Goal: Book appointment/travel/reservation

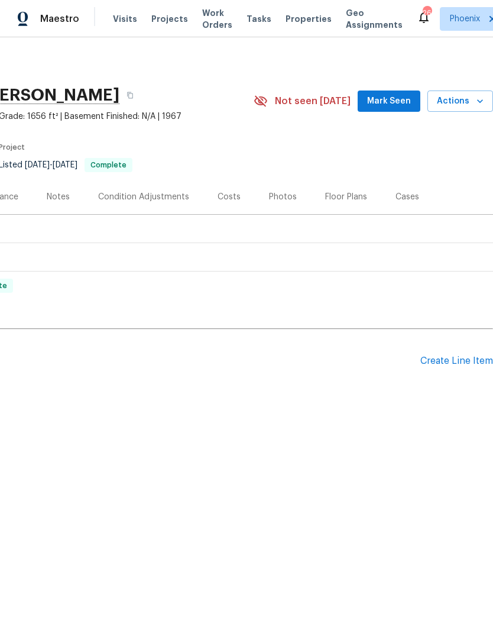
scroll to position [0, 175]
click at [466, 96] on span "Actions" at bounding box center [460, 101] width 47 height 15
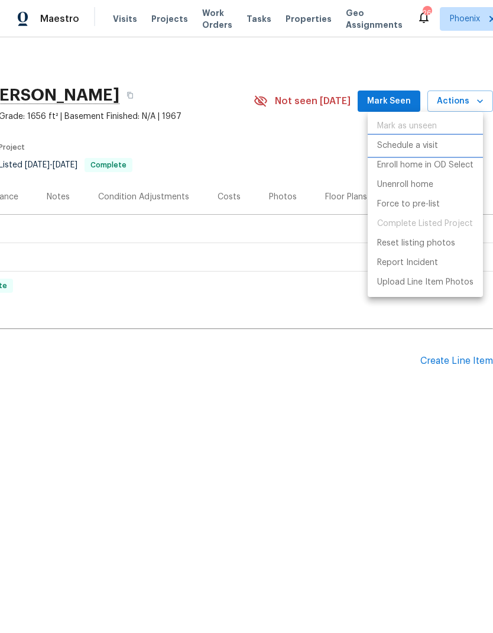
click at [416, 147] on p "Schedule a visit" at bounding box center [407, 146] width 61 height 12
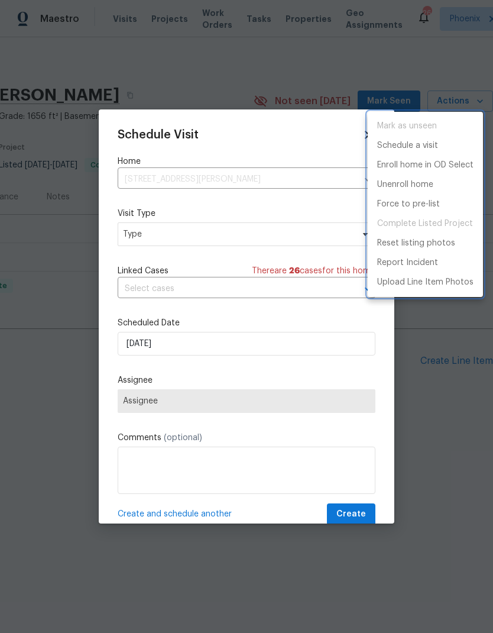
click at [280, 241] on div at bounding box center [246, 316] width 493 height 633
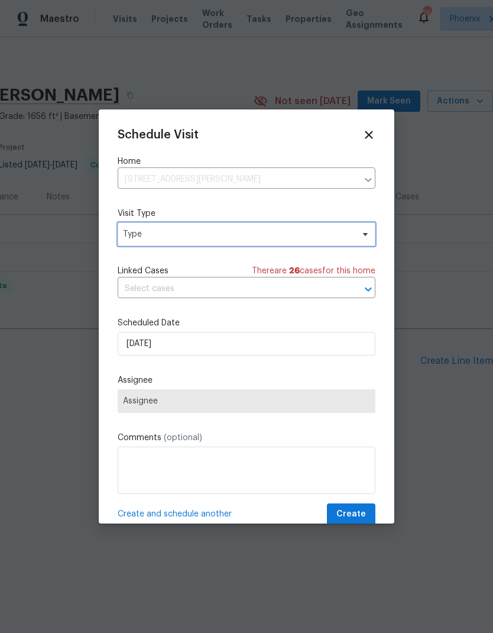
click at [287, 235] on span "Type" at bounding box center [238, 234] width 230 height 12
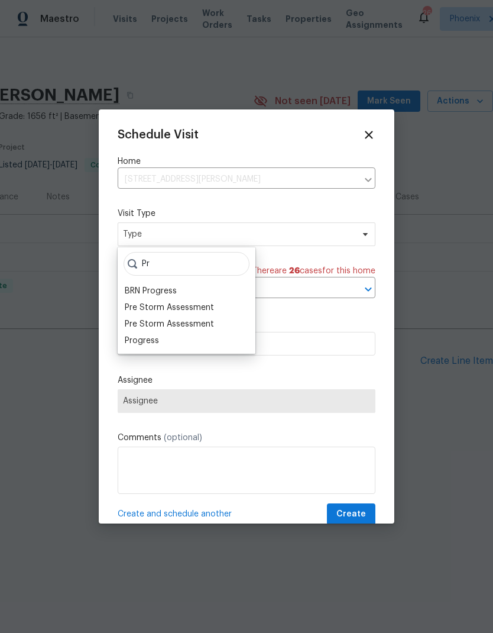
type input "Pr"
click at [196, 345] on div "Progress" at bounding box center [186, 340] width 131 height 17
click at [219, 341] on div "Progress" at bounding box center [186, 340] width 131 height 17
click at [230, 340] on div "Progress" at bounding box center [186, 340] width 131 height 17
click at [148, 344] on div "Progress" at bounding box center [142, 341] width 34 height 12
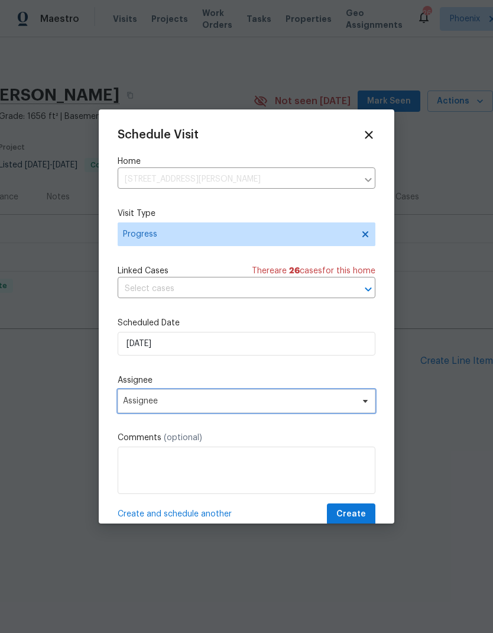
click at [295, 401] on span "Assignee" at bounding box center [239, 400] width 232 height 9
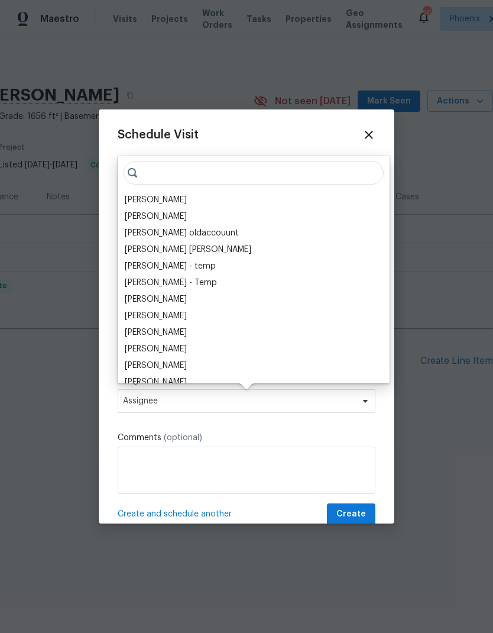
click at [166, 195] on div "[PERSON_NAME]" at bounding box center [156, 200] width 62 height 12
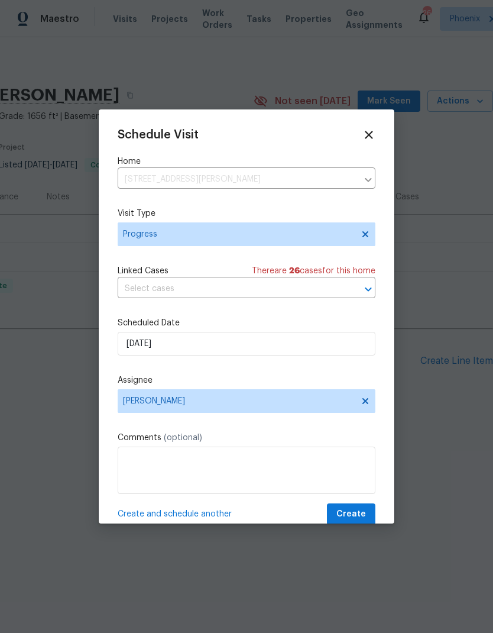
click at [384, 485] on div "Schedule Visit Home [STREET_ADDRESS][PERSON_NAME] ​ Visit Type Progress Linked …" at bounding box center [247, 316] width 296 height 414
click at [341, 466] on textarea at bounding box center [247, 470] width 258 height 47
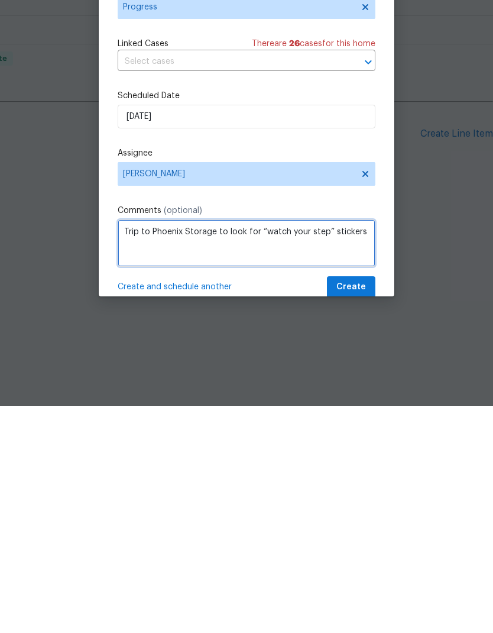
type textarea "Trip to Phoenix Storage to look for “watch your step” stickers"
click at [363, 503] on button "Create" at bounding box center [351, 514] width 49 height 22
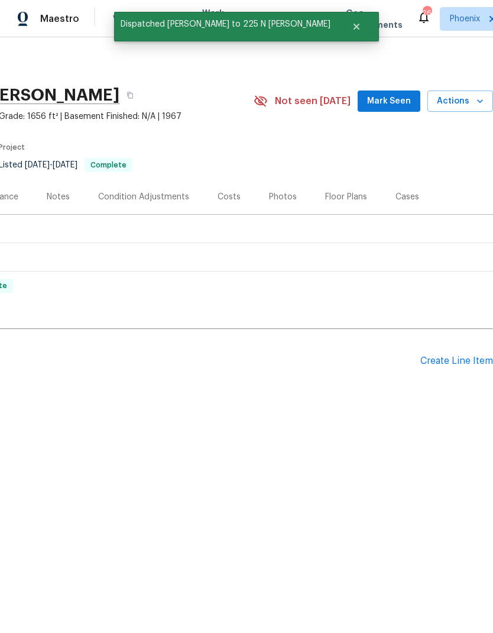
click at [353, 481] on html "Maestro Visits Projects Work Orders Tasks Properties Geo Assignments 26 Phoenix…" at bounding box center [246, 240] width 493 height 481
